Goal: Transaction & Acquisition: Purchase product/service

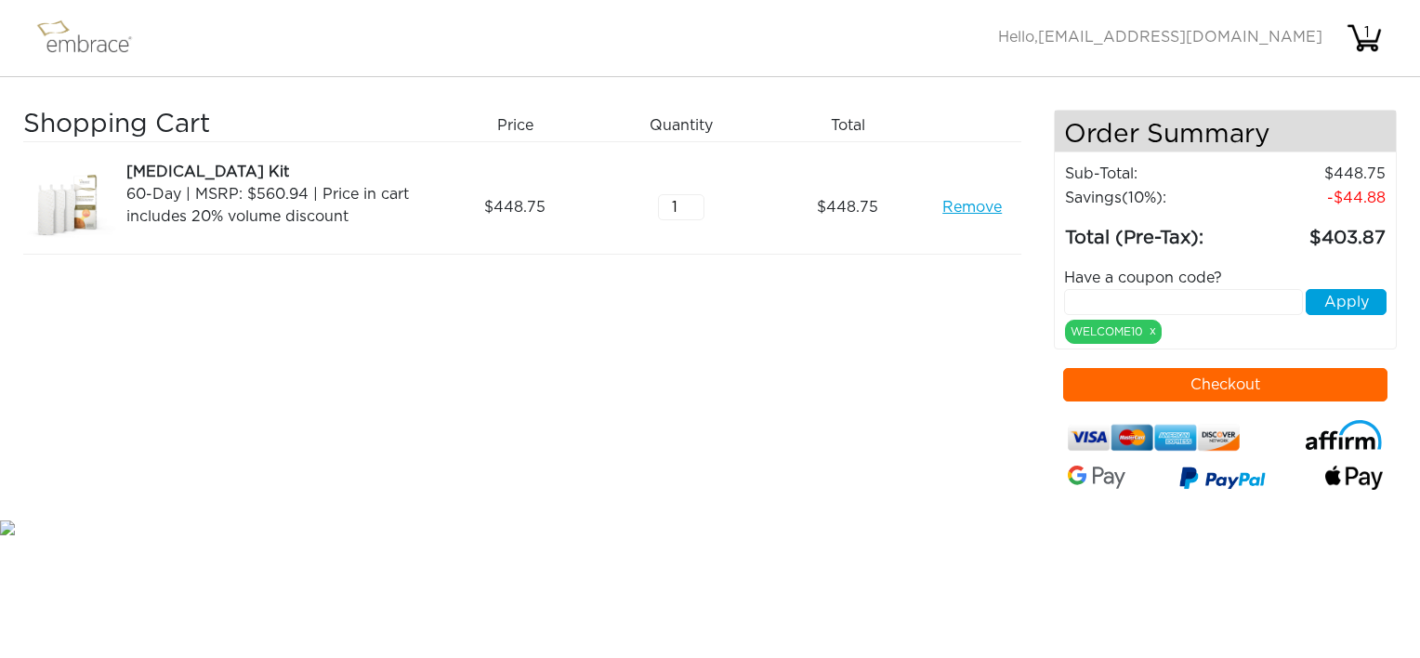
click at [1144, 301] on input "text" at bounding box center [1183, 302] width 239 height 26
paste input "TUCKORTREAT"
type input "TUCKORTREAT"
click at [1350, 296] on button "Apply" at bounding box center [1346, 302] width 81 height 26
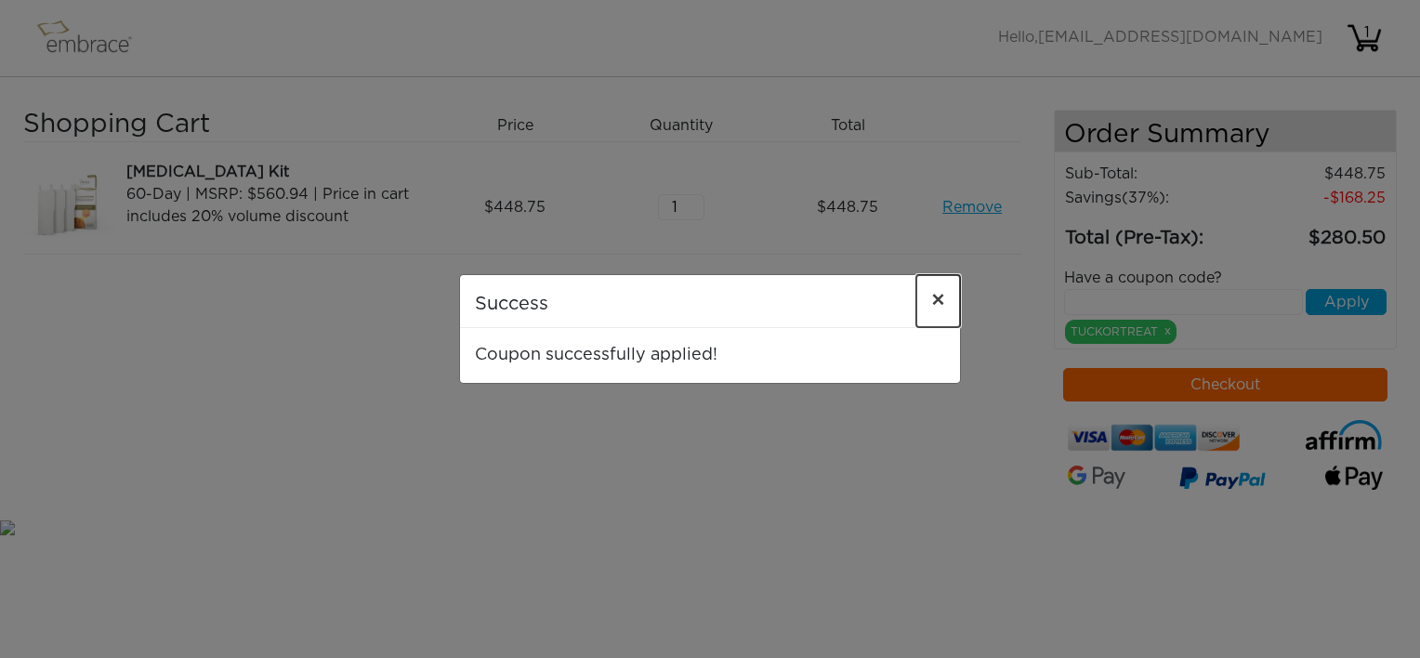
click at [938, 302] on span "×" at bounding box center [938, 301] width 14 height 22
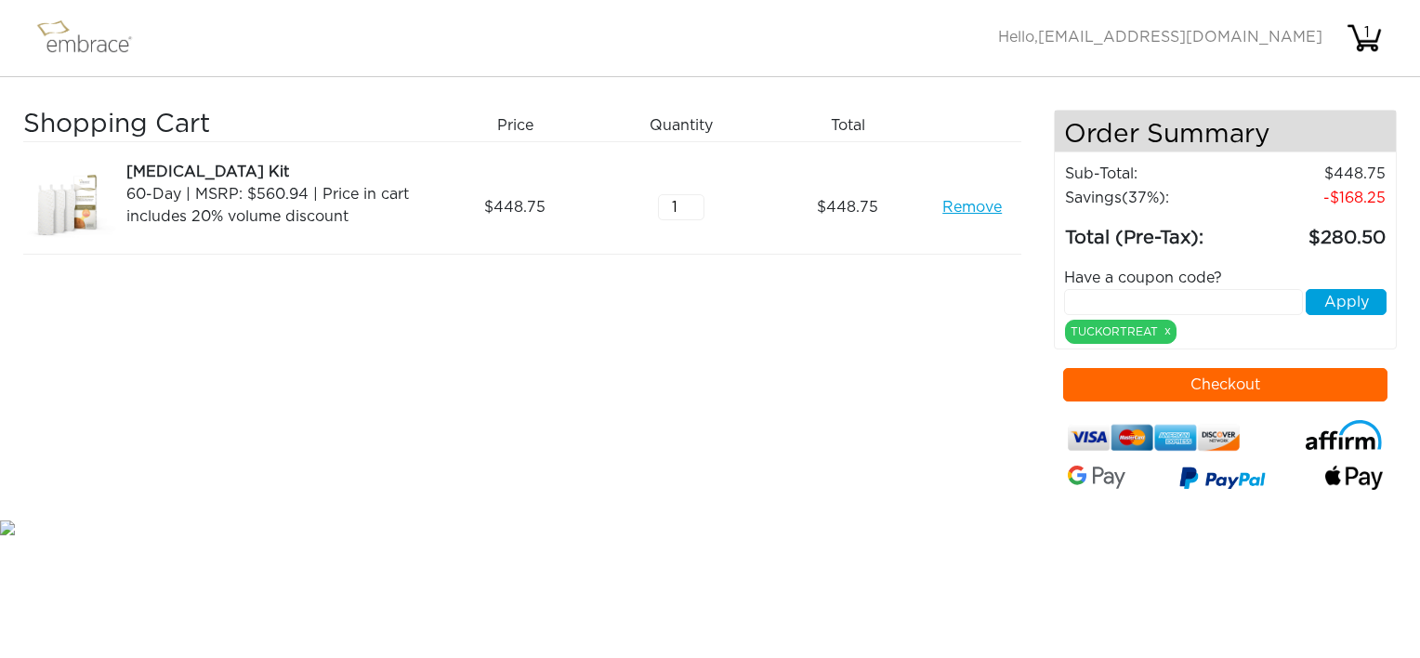
click at [959, 205] on link "Remove" at bounding box center [972, 207] width 59 height 22
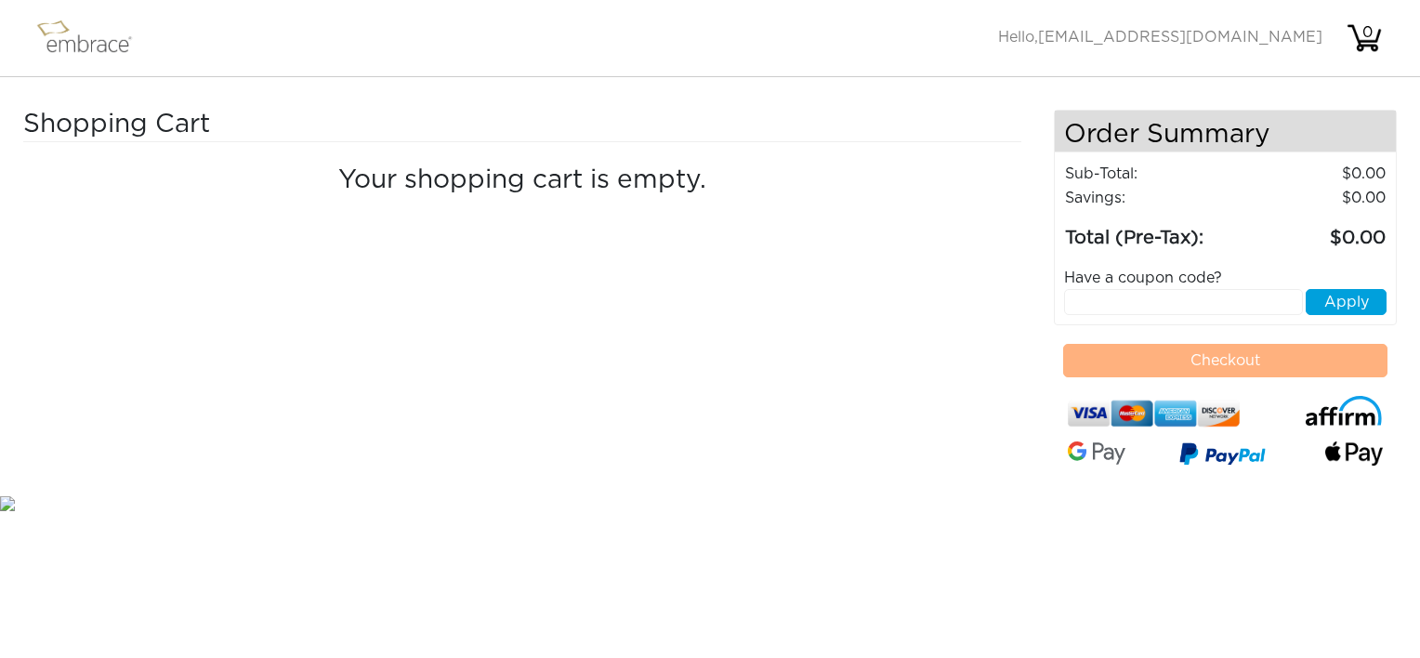
click at [104, 45] on img at bounding box center [93, 38] width 121 height 46
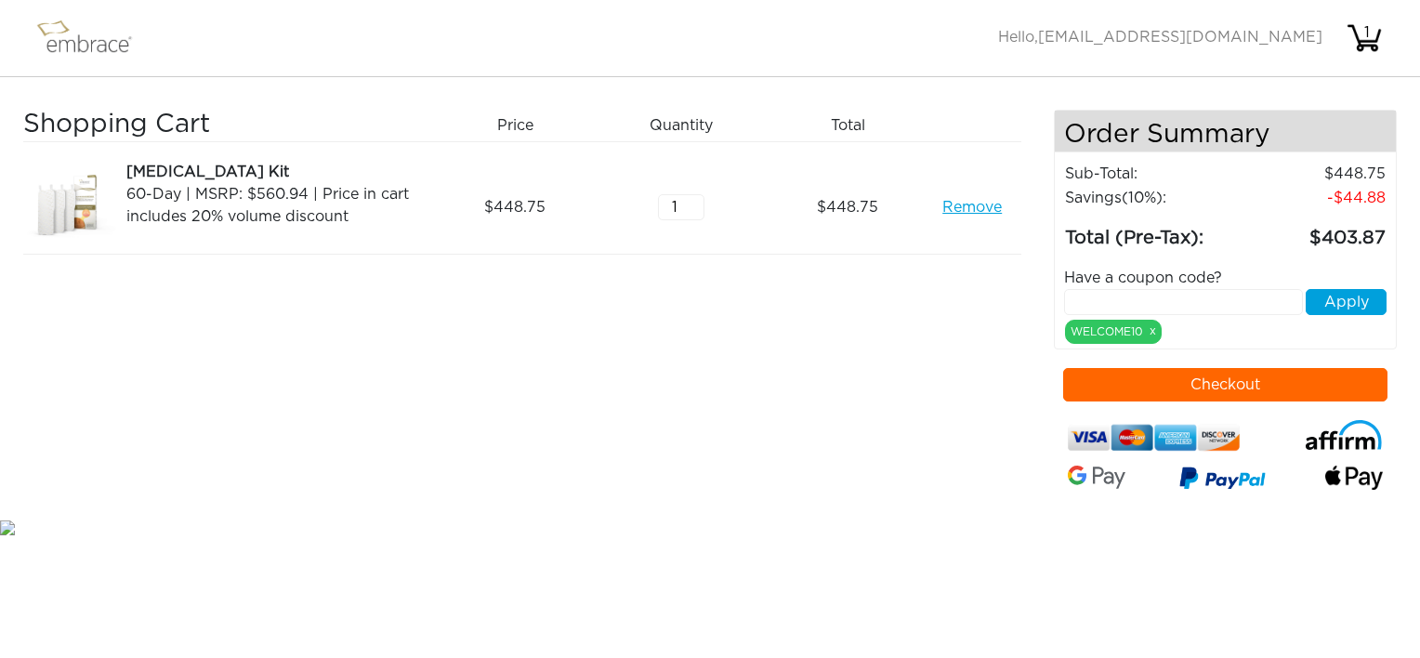
click at [1086, 294] on input "text" at bounding box center [1183, 302] width 239 height 26
click at [1117, 290] on input "TUCK OR TREAT" at bounding box center [1183, 302] width 239 height 26
click at [1141, 297] on input "TUCKOR TREAT" at bounding box center [1183, 302] width 239 height 26
type input "TUCKORTREAT"
click at [1345, 299] on button "Apply" at bounding box center [1346, 302] width 81 height 26
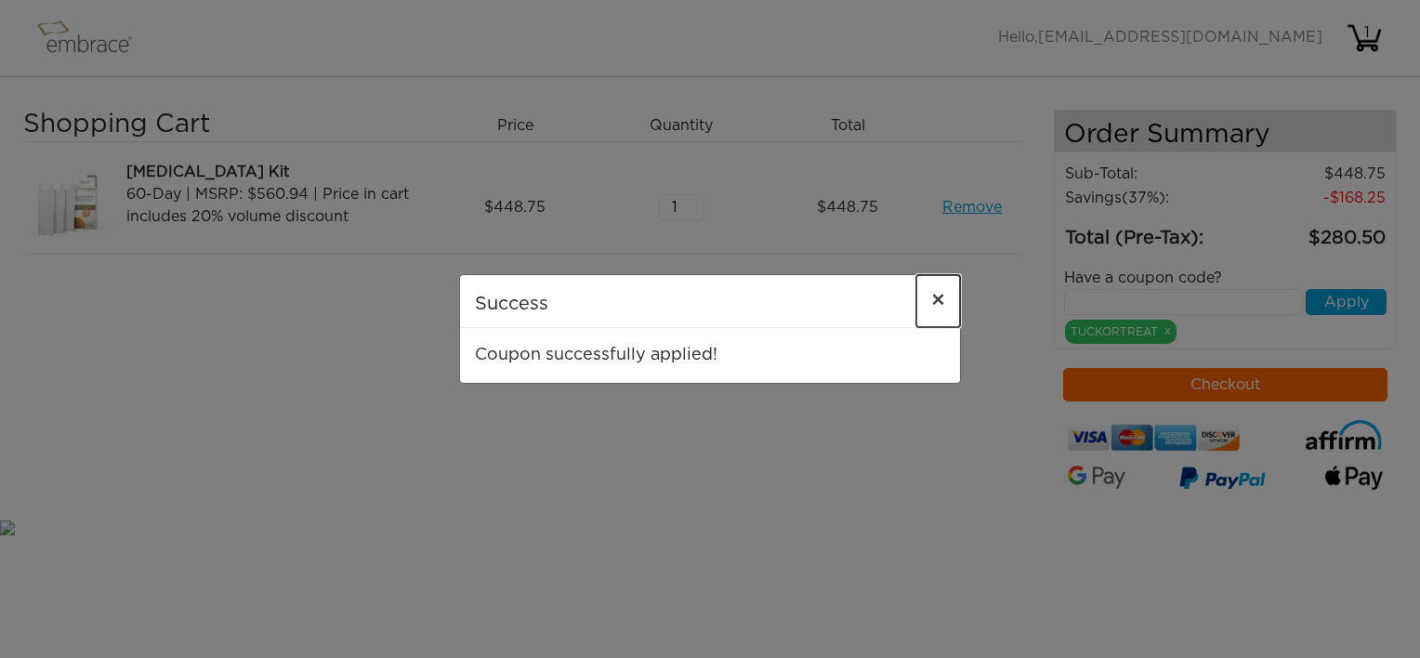
click at [943, 300] on span "×" at bounding box center [938, 301] width 14 height 22
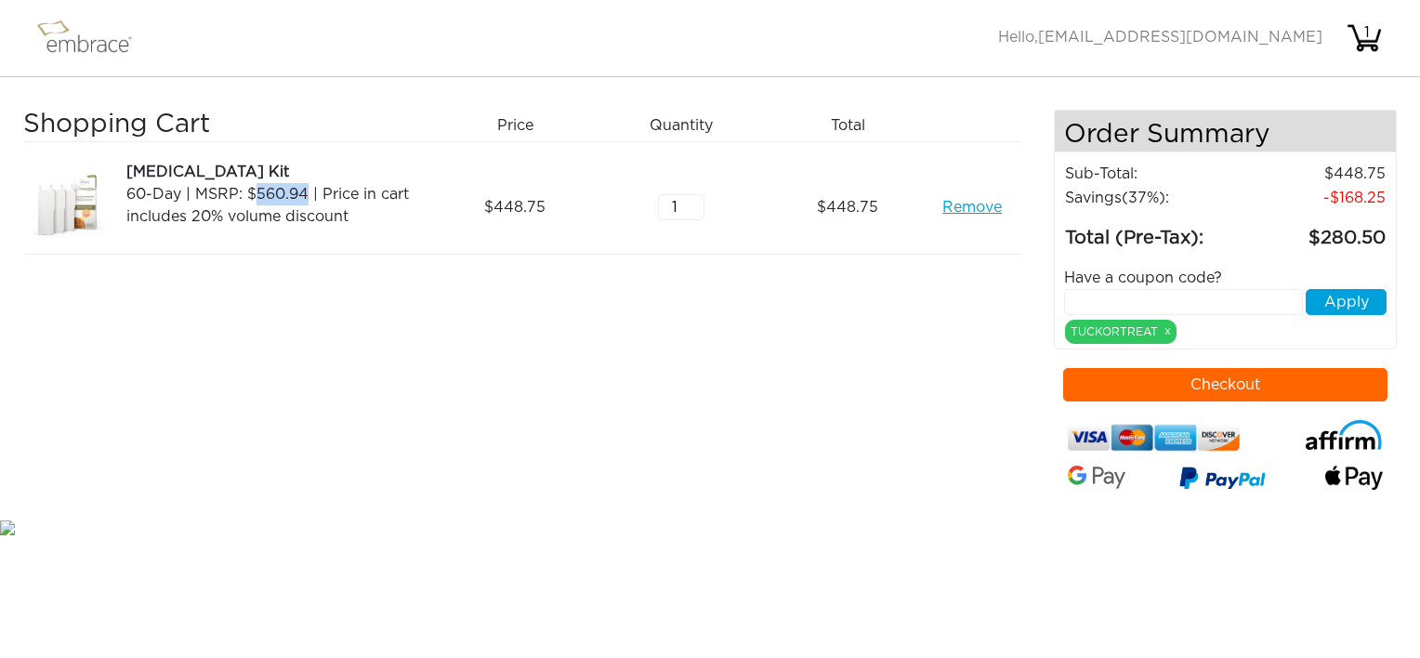
drag, startPoint x: 305, startPoint y: 191, endPoint x: 257, endPoint y: 197, distance: 47.8
click at [257, 197] on div "60-Day | MSRP: $560.94 | Price in cart includes 20% volume discount" at bounding box center [275, 205] width 298 height 45
copy div "560.94"
click at [857, 468] on div "Shopping Cart Price Quantity Qty Total [MEDICAL_DATA] Kit 60-Day | MSRP: $560.9…" at bounding box center [538, 313] width 1031 height 406
click at [855, 399] on div "Shopping Cart Price Quantity Qty Total [MEDICAL_DATA] Kit 60-Day | MSRP: $560.9…" at bounding box center [538, 313] width 1031 height 406
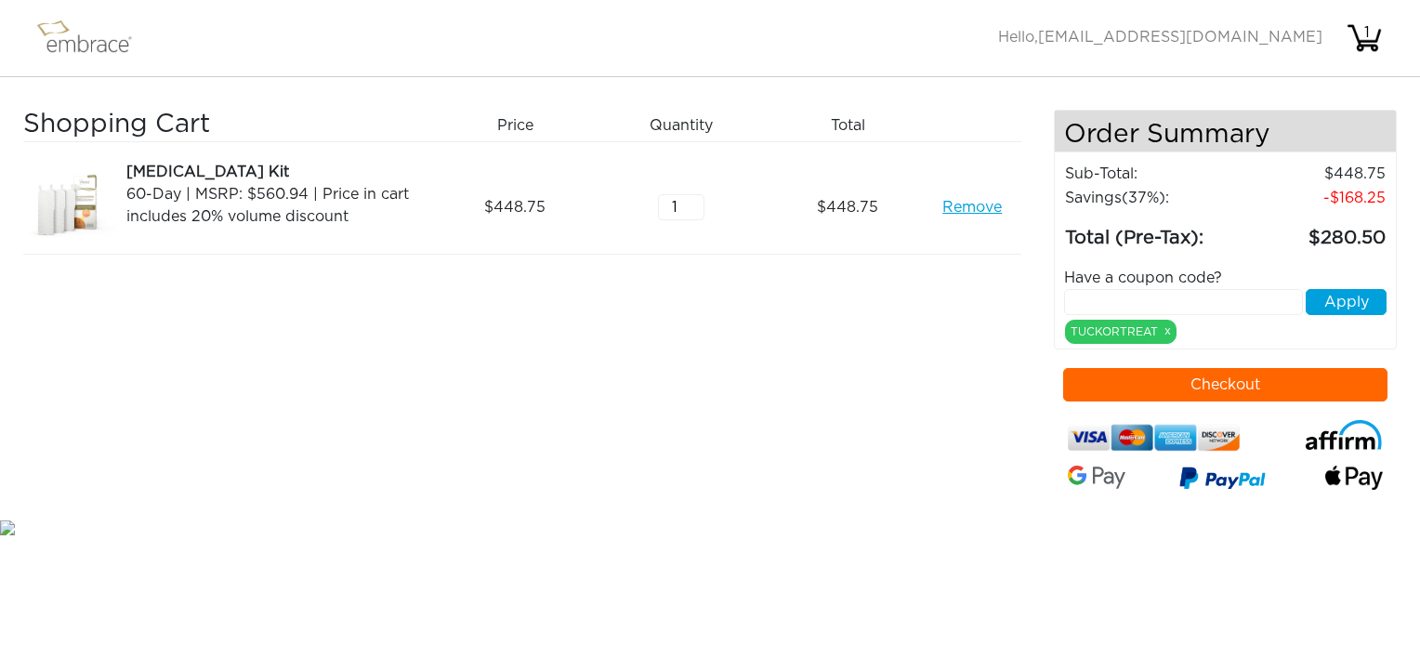
click at [1034, 232] on div "Shopping Cart Price Quantity Qty Total [MEDICAL_DATA] Kit 60-Day | MSRP: $560.9…" at bounding box center [538, 313] width 1031 height 406
click at [837, 402] on div "Shopping Cart Price Quantity Qty Total [MEDICAL_DATA] Kit 60-Day | MSRP: $560.9…" at bounding box center [538, 313] width 1031 height 406
click at [941, 356] on div "Shopping Cart Price Quantity Qty Total [MEDICAL_DATA] Kit 60-Day | MSRP: $560.9…" at bounding box center [538, 313] width 1031 height 406
click at [974, 207] on link "Remove" at bounding box center [972, 207] width 59 height 22
